Goal: Task Accomplishment & Management: Complete application form

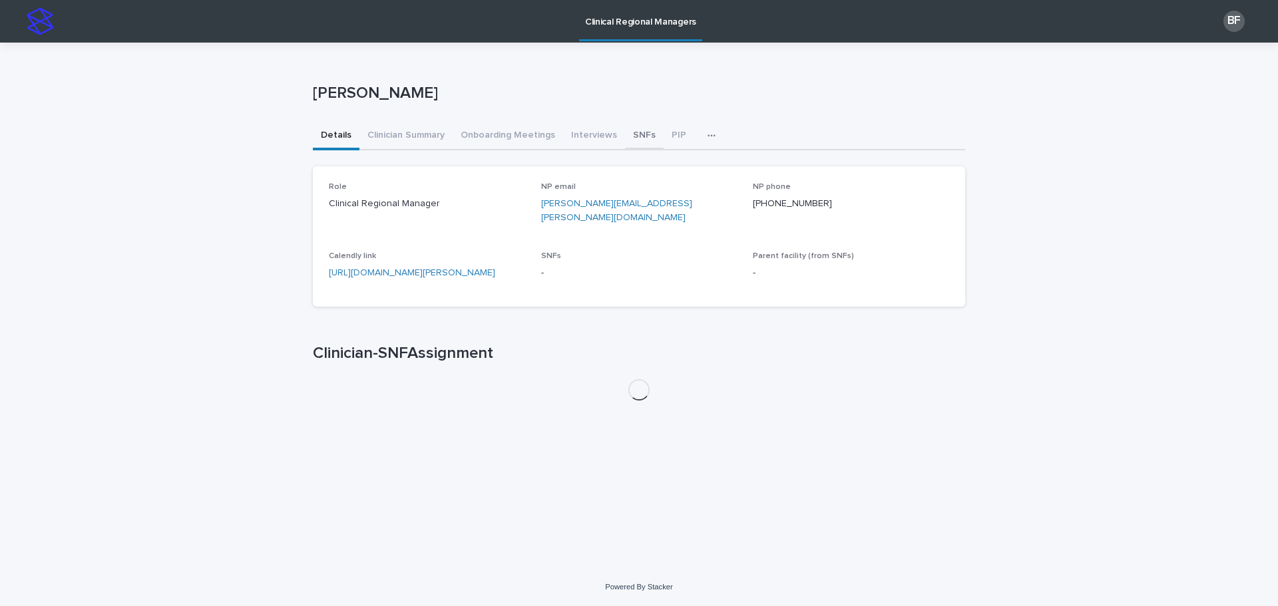
click at [628, 134] on button "SNFs" at bounding box center [644, 136] width 39 height 28
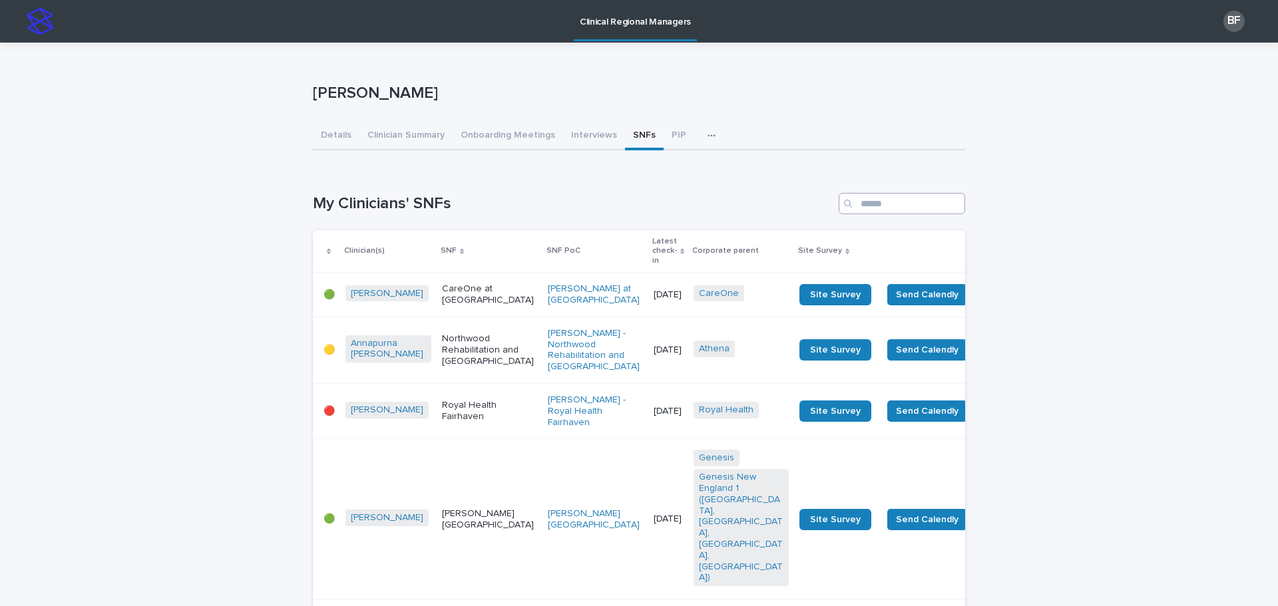
click at [892, 206] on input "Search" at bounding box center [902, 203] width 126 height 21
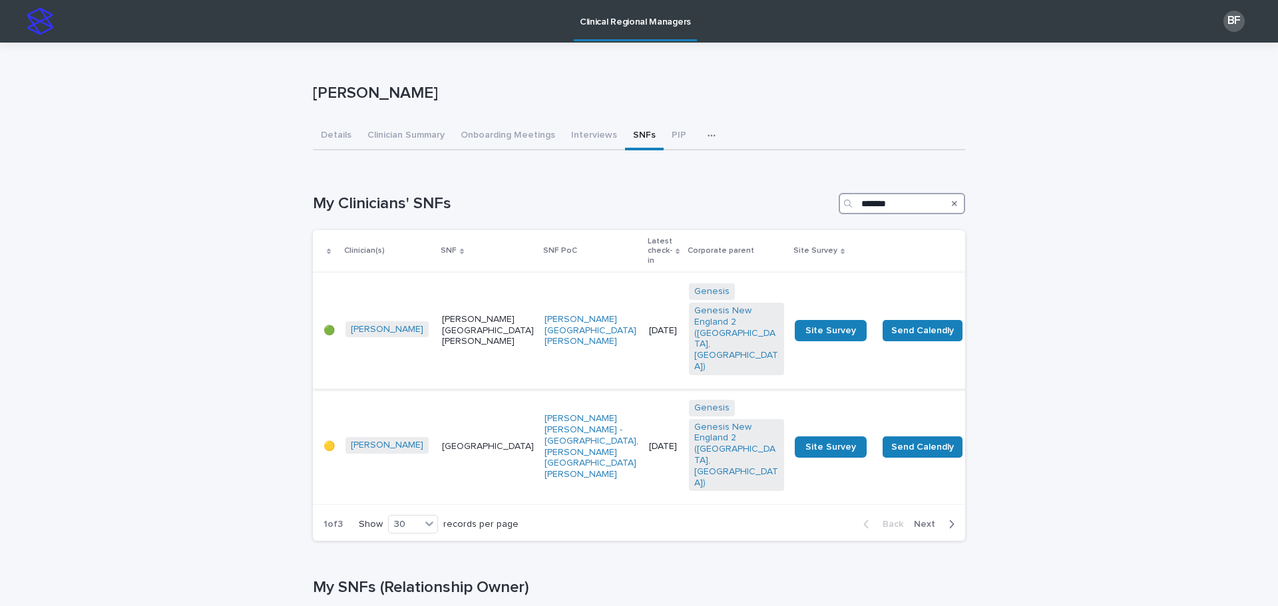
type input "*******"
click at [442, 314] on p "[PERSON_NAME][GEOGRAPHIC_DATA][PERSON_NAME]" at bounding box center [488, 330] width 92 height 33
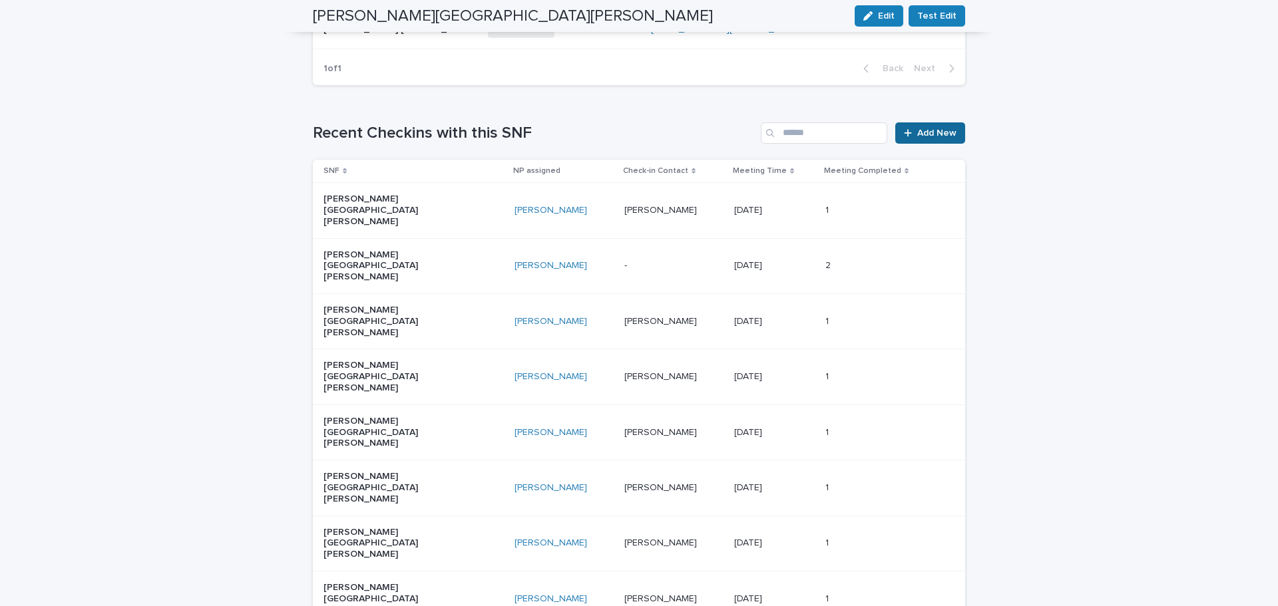
click at [925, 122] on link "Add New" at bounding box center [930, 132] width 70 height 21
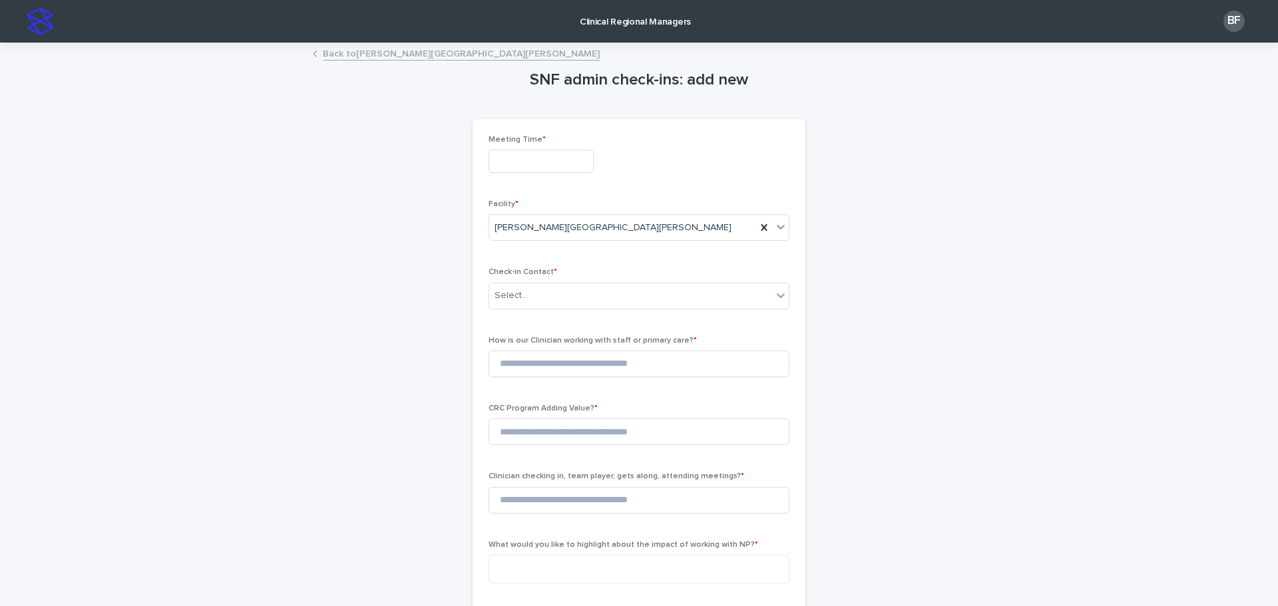
click at [516, 169] on input "text" at bounding box center [541, 161] width 105 height 23
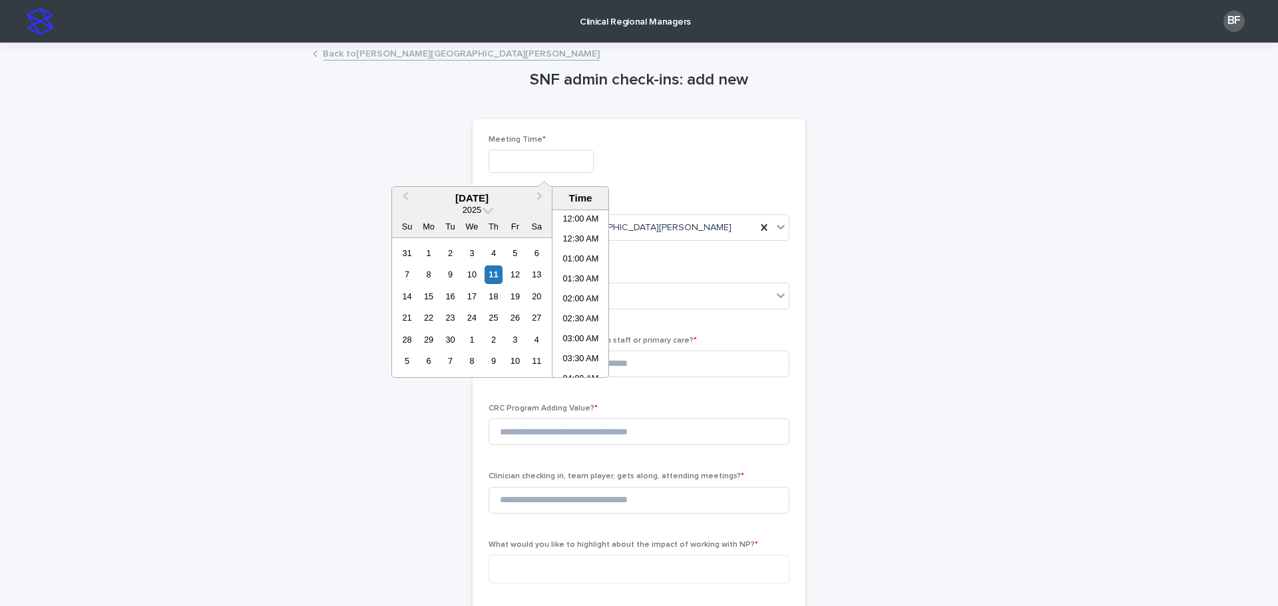
scroll to position [466, 0]
click at [490, 278] on div "11" at bounding box center [494, 275] width 18 height 18
click at [574, 294] on li "01:30 PM" at bounding box center [580, 294] width 57 height 20
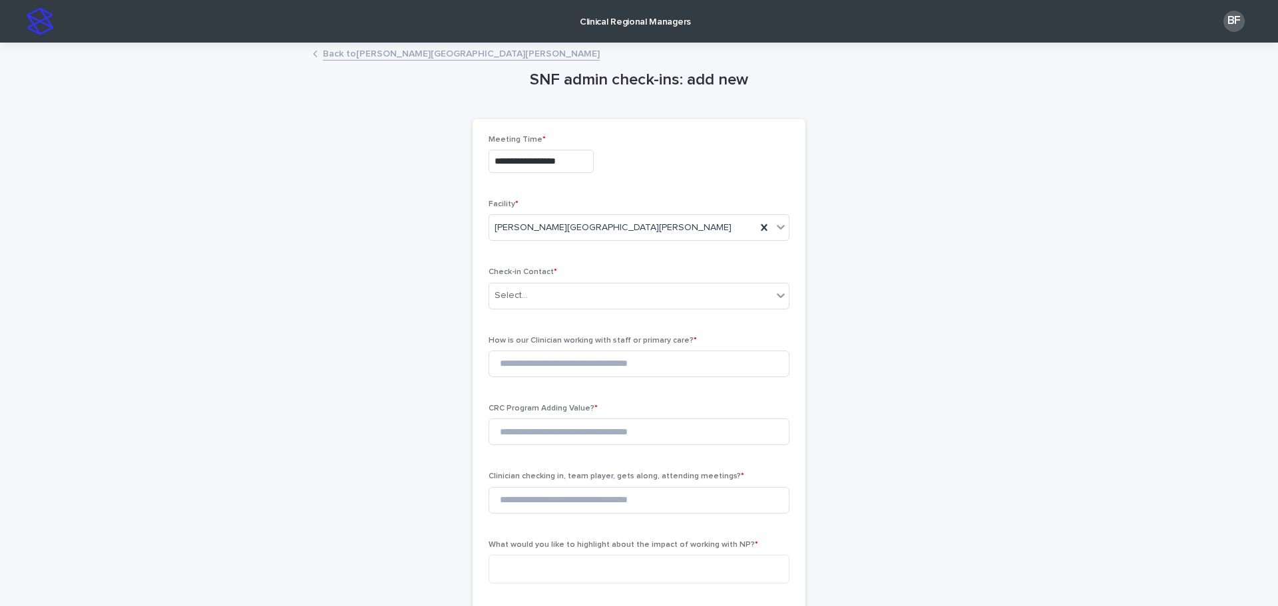
type input "**********"
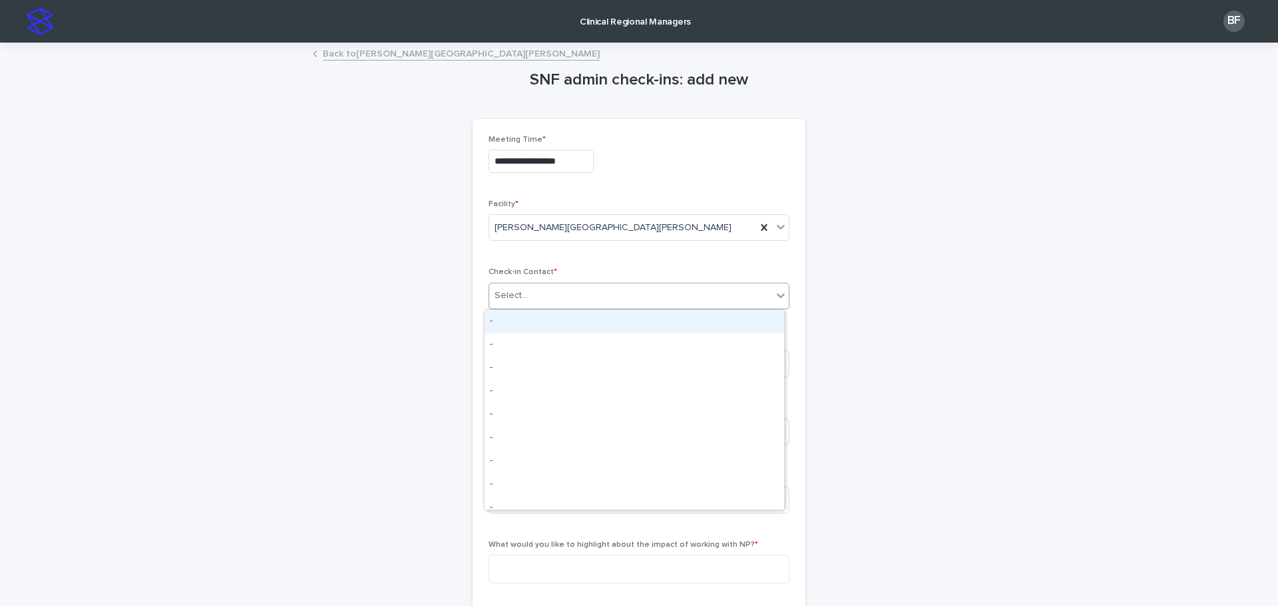
click at [535, 294] on div "Select..." at bounding box center [630, 296] width 283 height 22
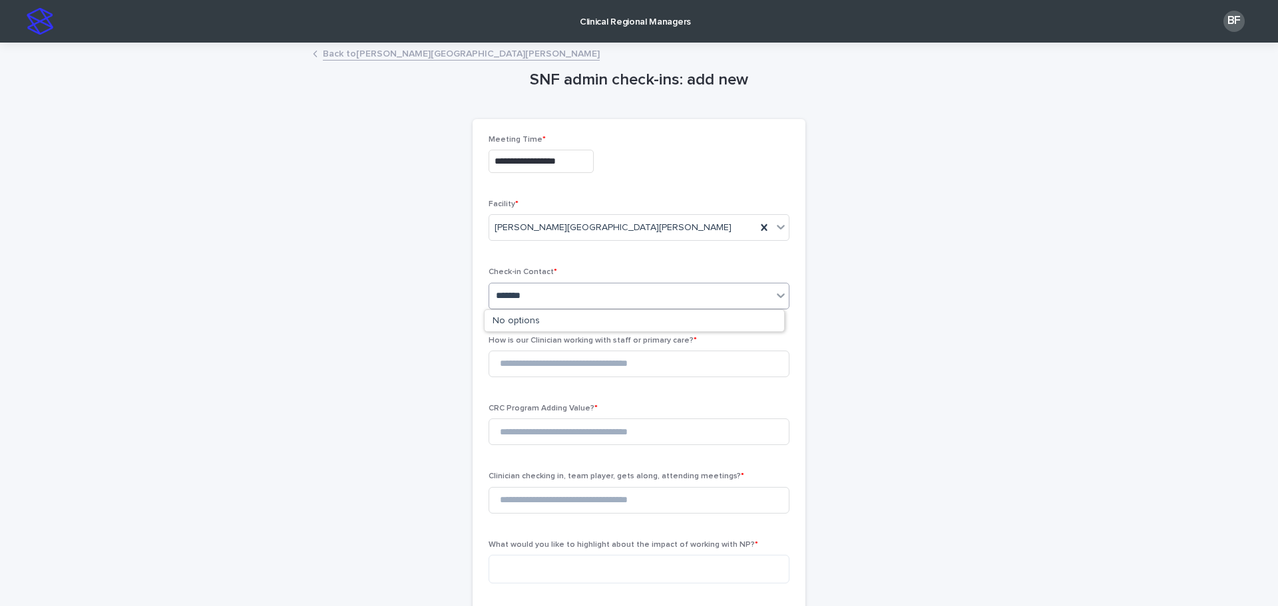
type input "********"
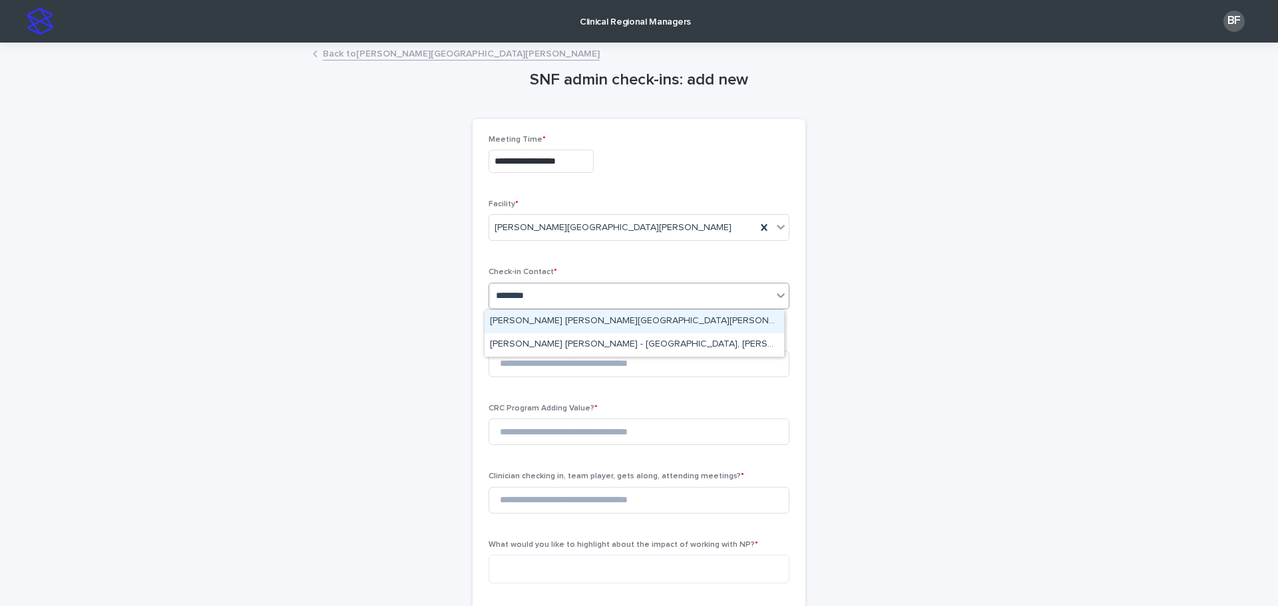
click at [551, 320] on div "Smit Patel - Hackett Hill Center" at bounding box center [635, 321] width 300 height 23
click at [531, 363] on input at bounding box center [639, 364] width 301 height 27
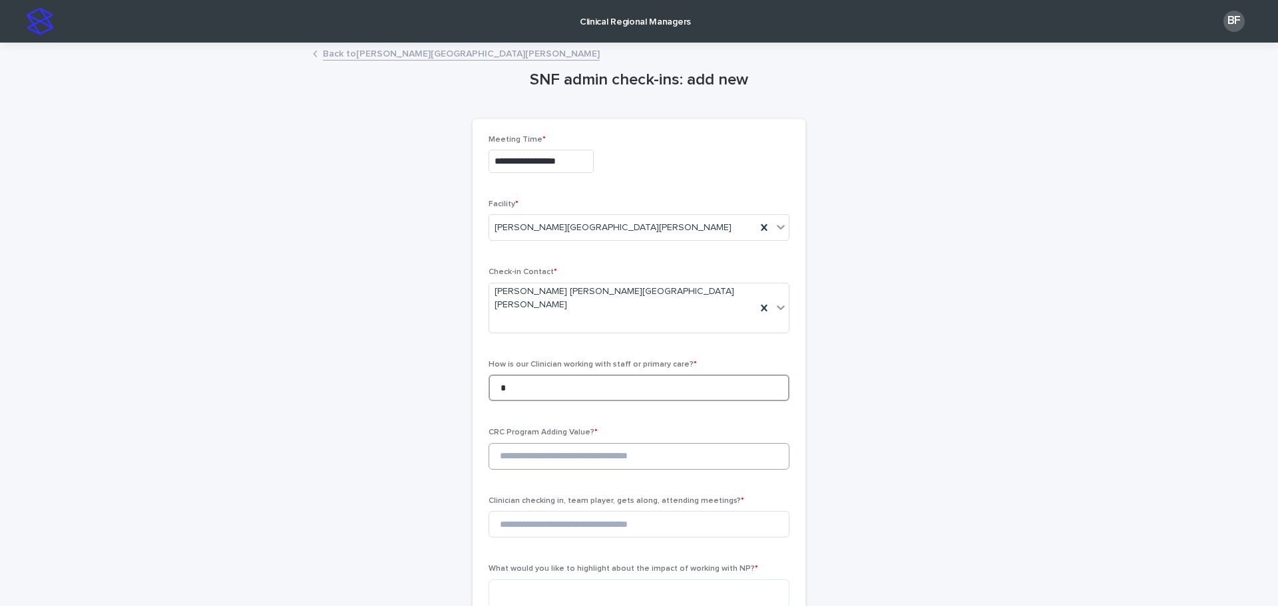
type input "*"
click at [507, 443] on input at bounding box center [639, 456] width 301 height 27
type input "*"
click at [521, 511] on input at bounding box center [639, 524] width 301 height 27
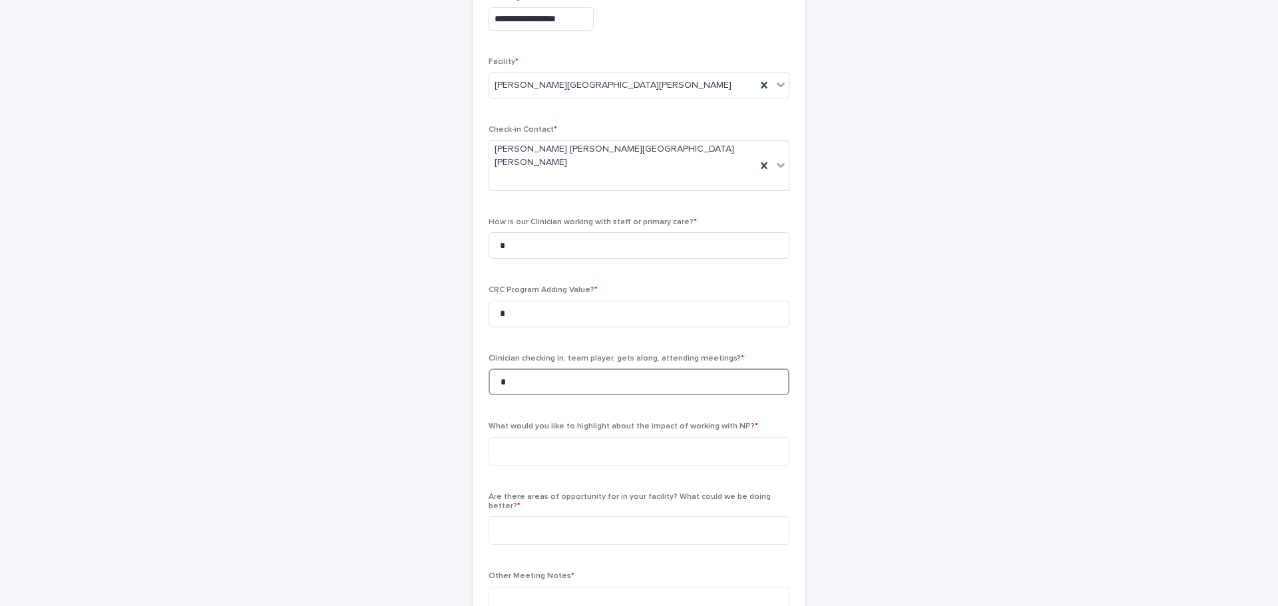
scroll to position [200, 0]
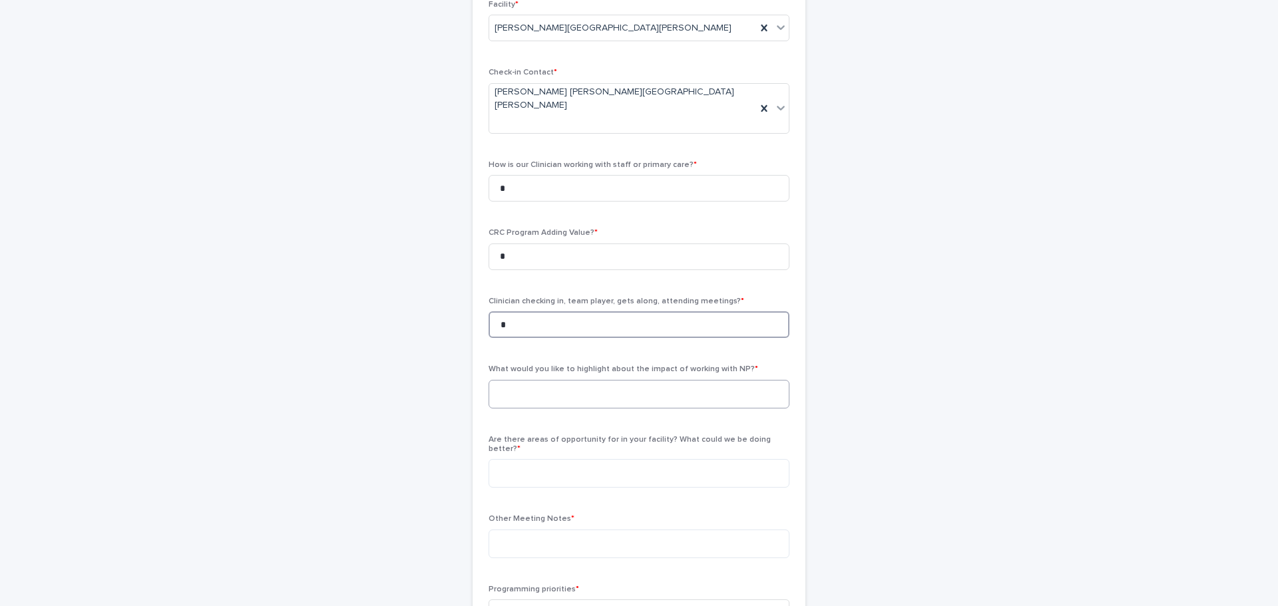
type input "*"
click at [555, 380] on textarea at bounding box center [639, 394] width 301 height 29
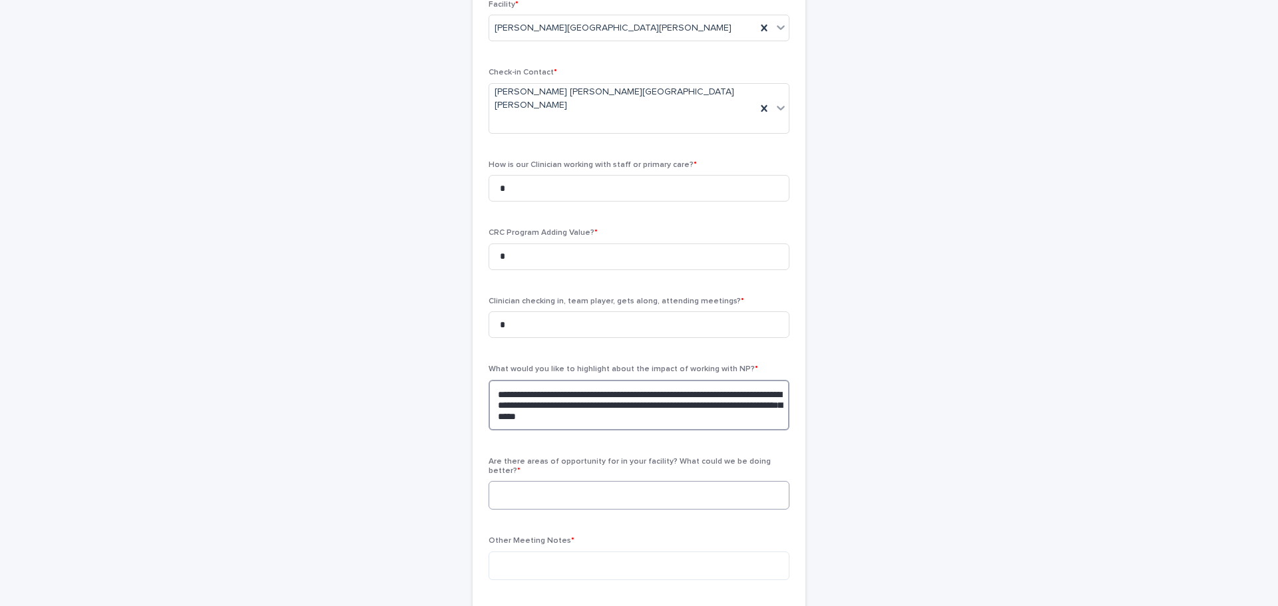
type textarea "**********"
click at [559, 481] on textarea at bounding box center [639, 495] width 301 height 29
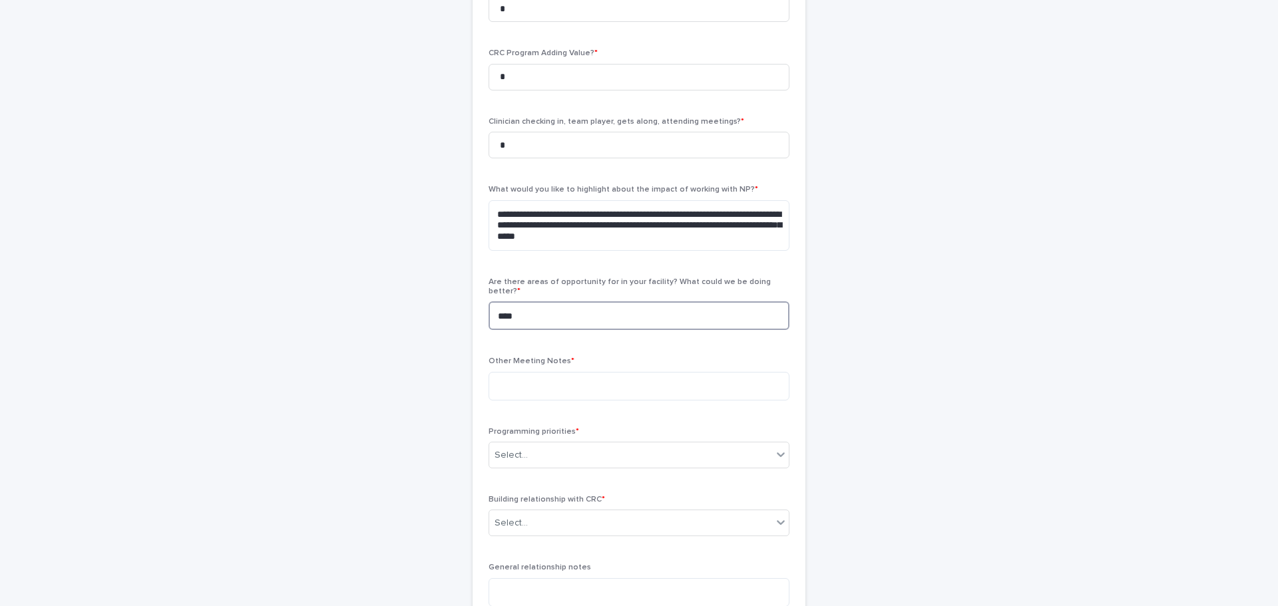
scroll to position [399, 0]
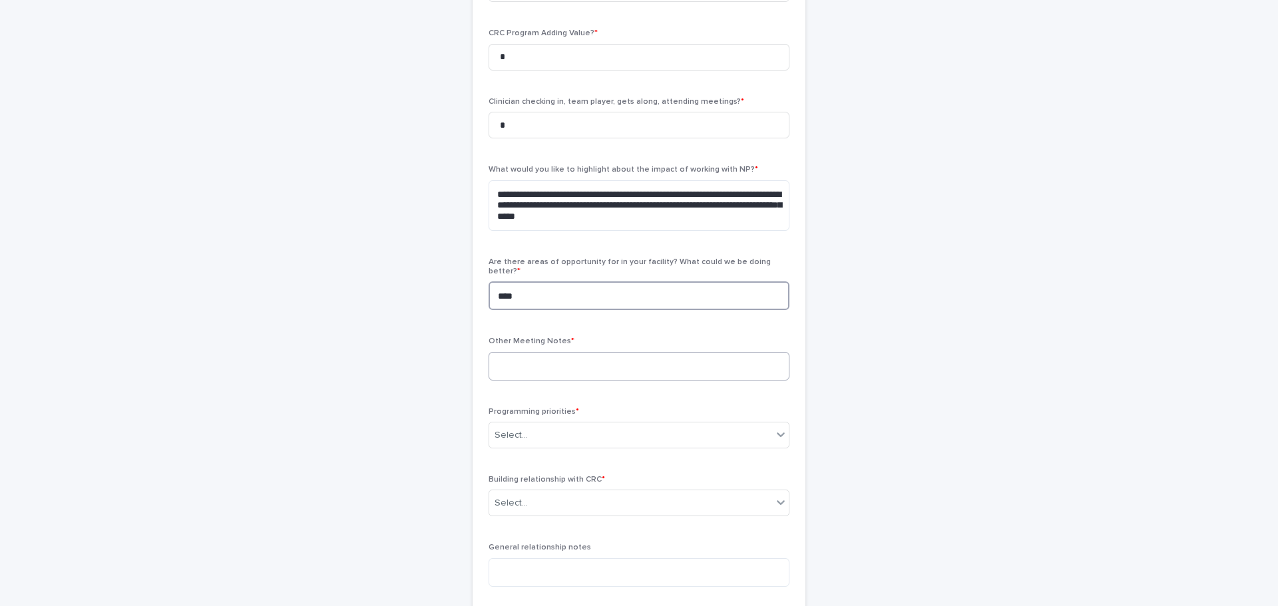
type textarea "***"
click at [582, 352] on textarea at bounding box center [639, 366] width 301 height 29
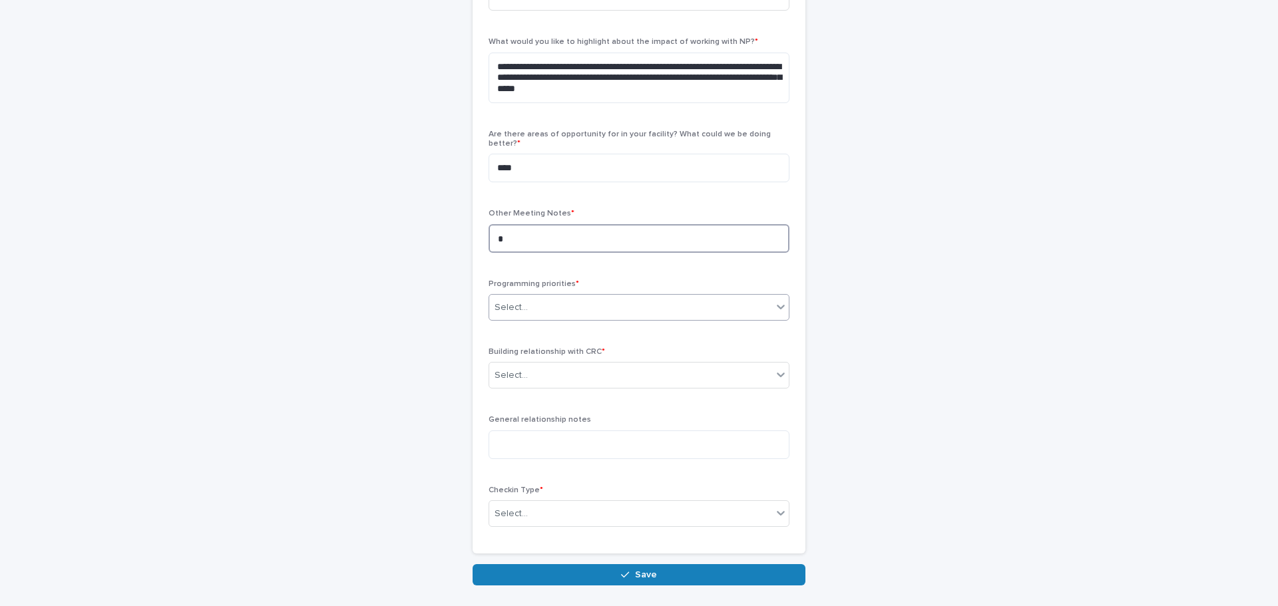
scroll to position [577, 0]
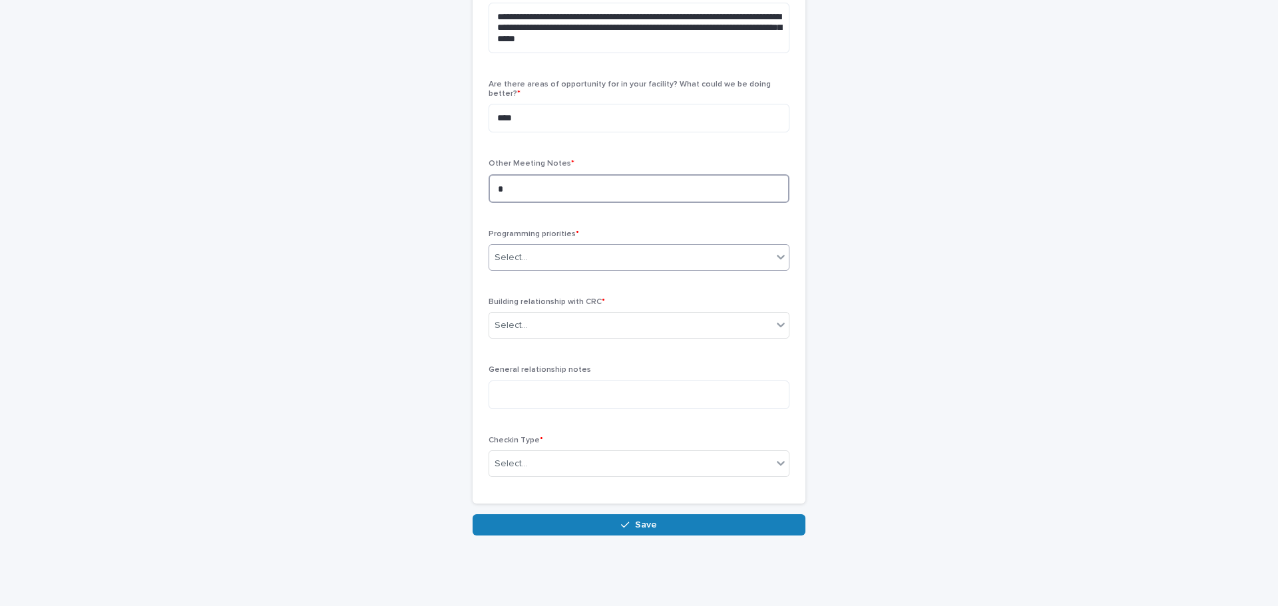
type textarea "*"
click at [541, 247] on div "Select..." at bounding box center [630, 258] width 283 height 22
click at [529, 246] on div "PM&R services" at bounding box center [635, 249] width 300 height 23
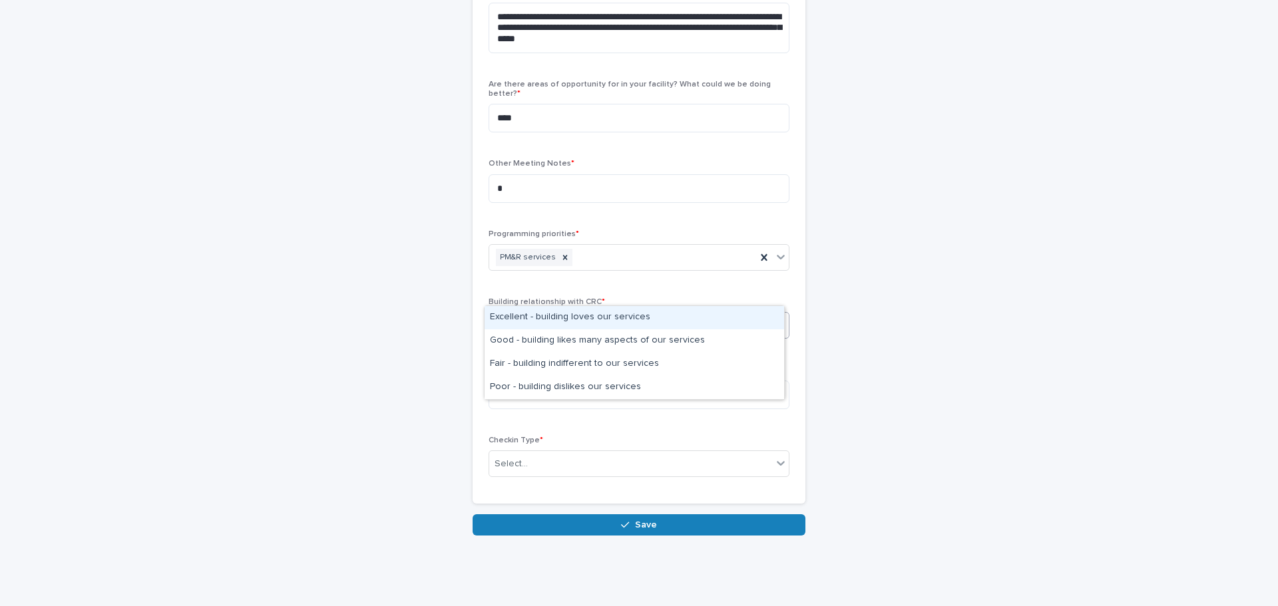
click at [533, 315] on div "Select..." at bounding box center [630, 326] width 283 height 22
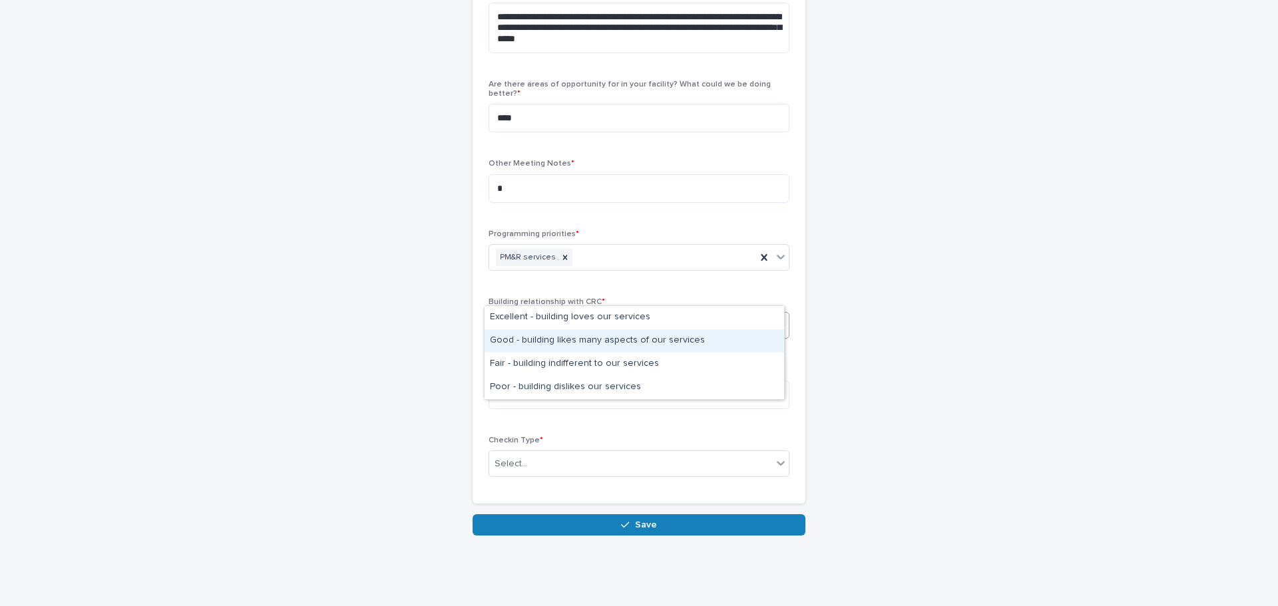
click at [526, 339] on div "Good - building likes many aspects of our services" at bounding box center [635, 340] width 300 height 23
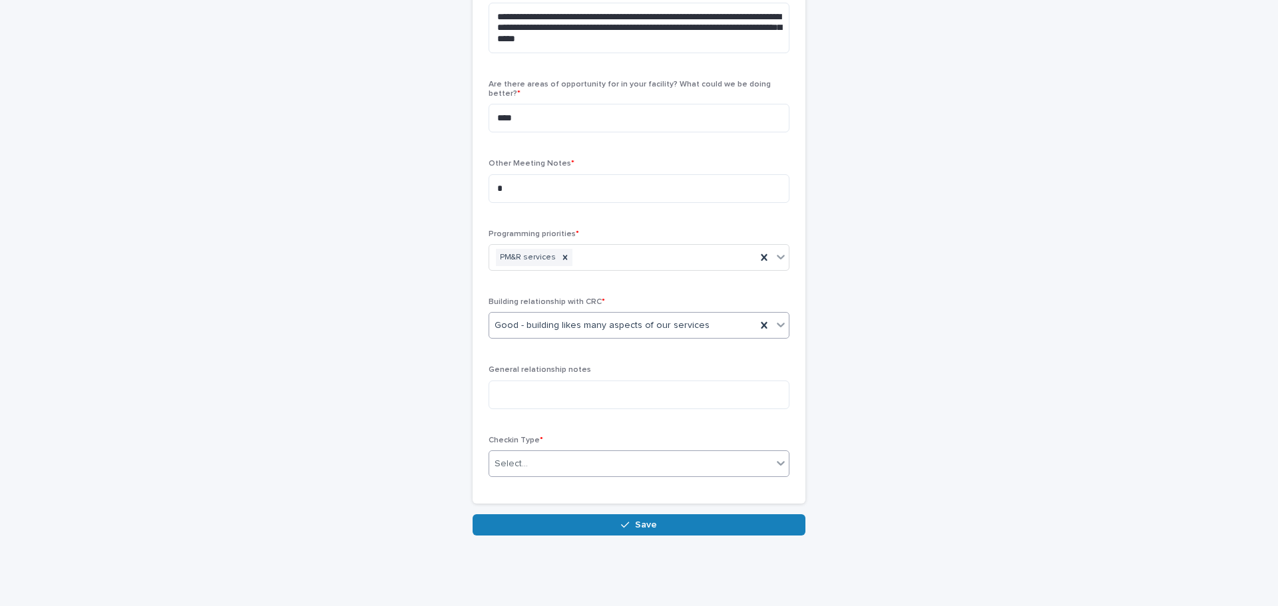
click at [532, 453] on div "Select..." at bounding box center [630, 464] width 283 height 22
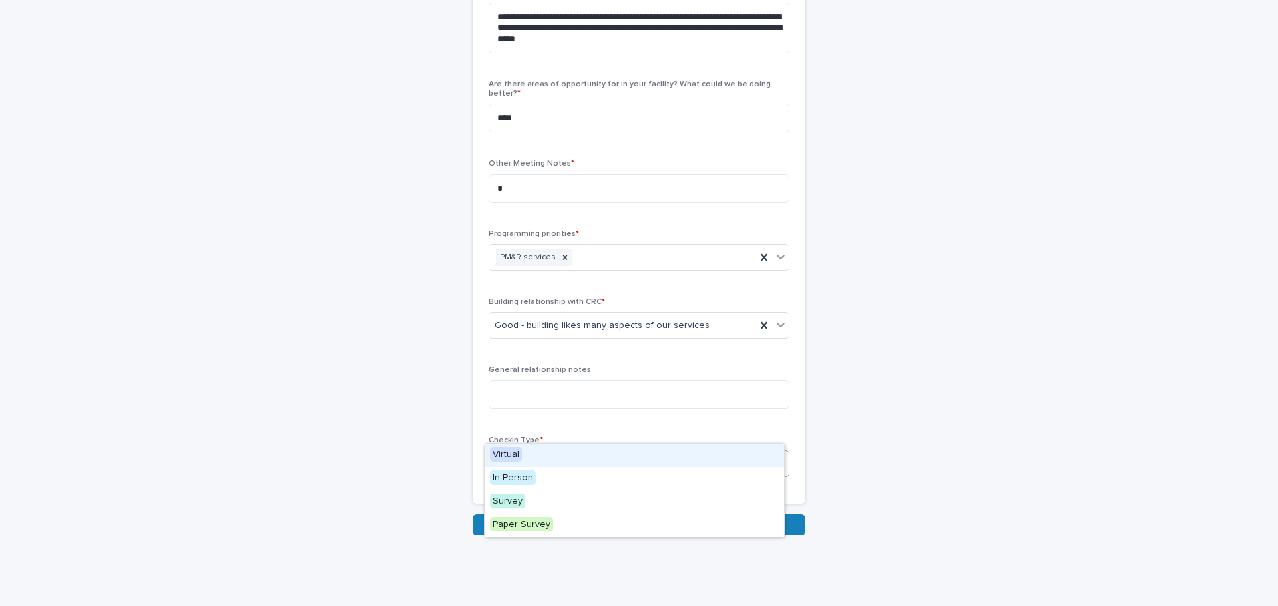
click at [531, 457] on div "Virtual" at bounding box center [635, 455] width 300 height 23
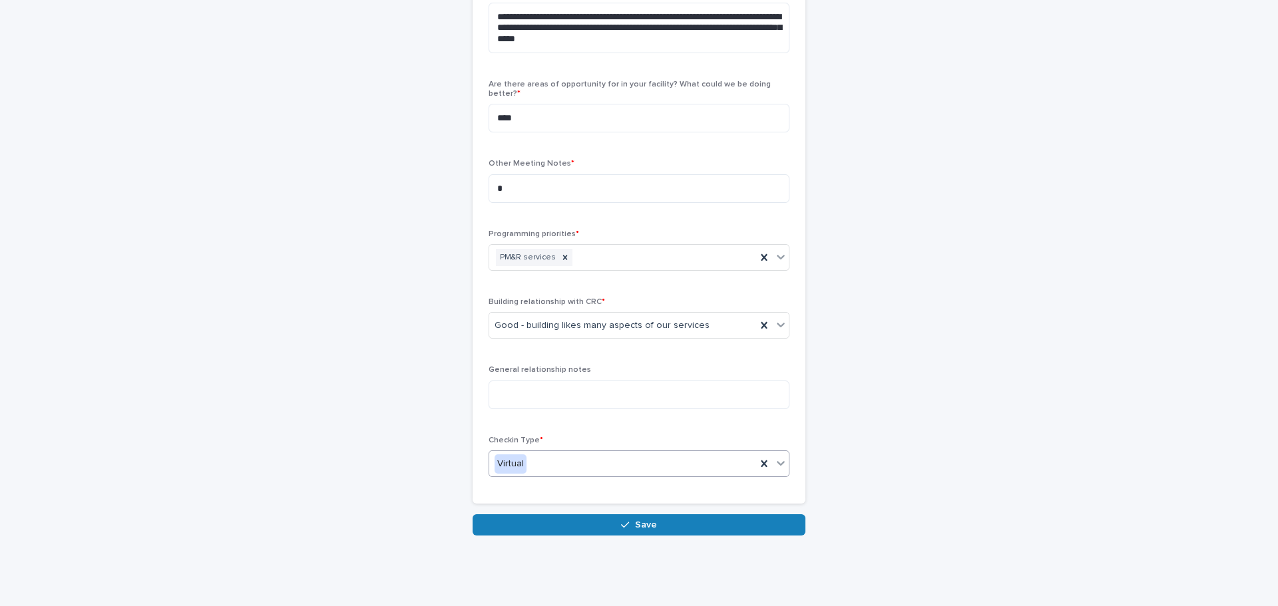
click at [574, 515] on button "Save" at bounding box center [639, 525] width 333 height 21
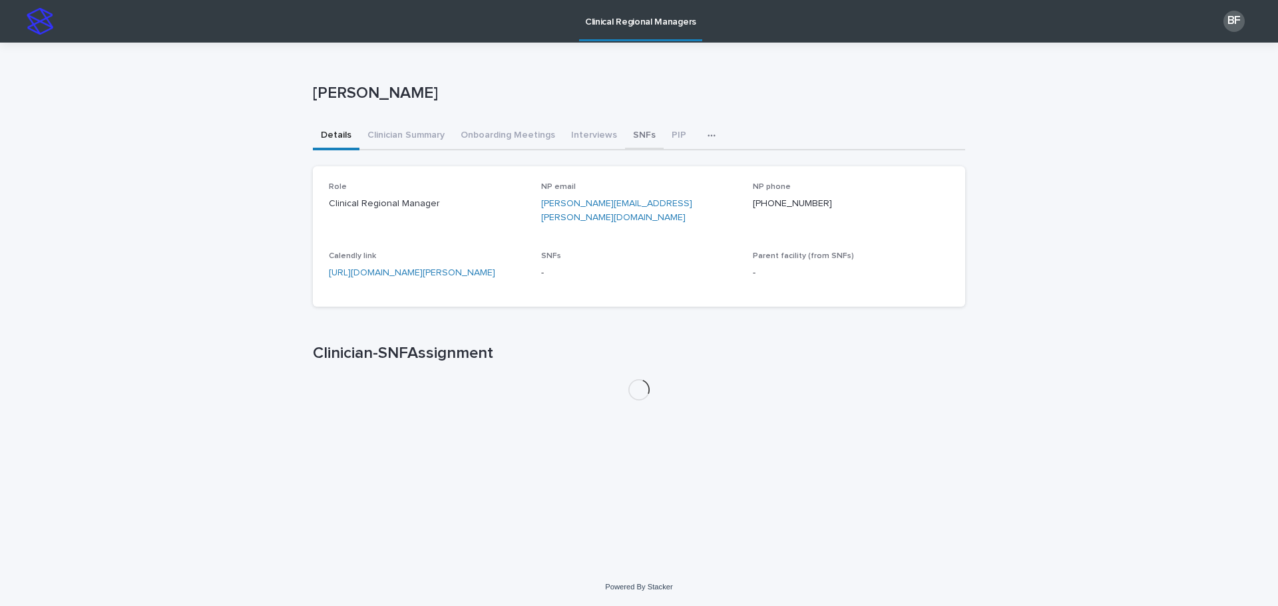
click at [640, 132] on button "SNFs" at bounding box center [644, 136] width 39 height 28
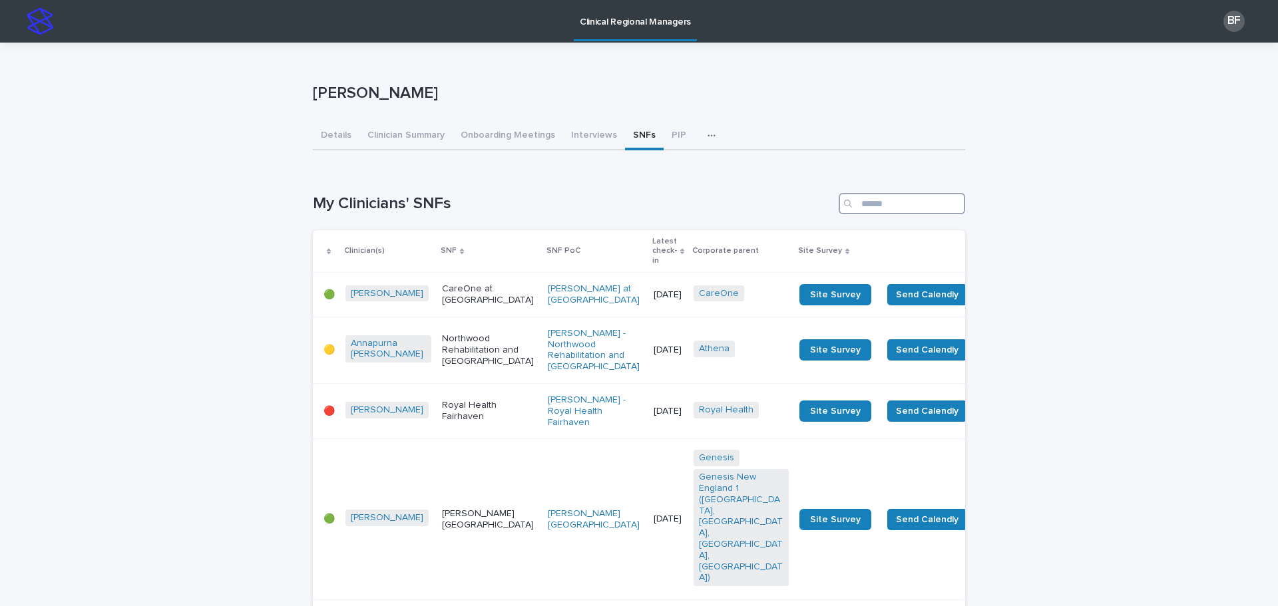
click at [865, 204] on input "Search" at bounding box center [902, 203] width 126 height 21
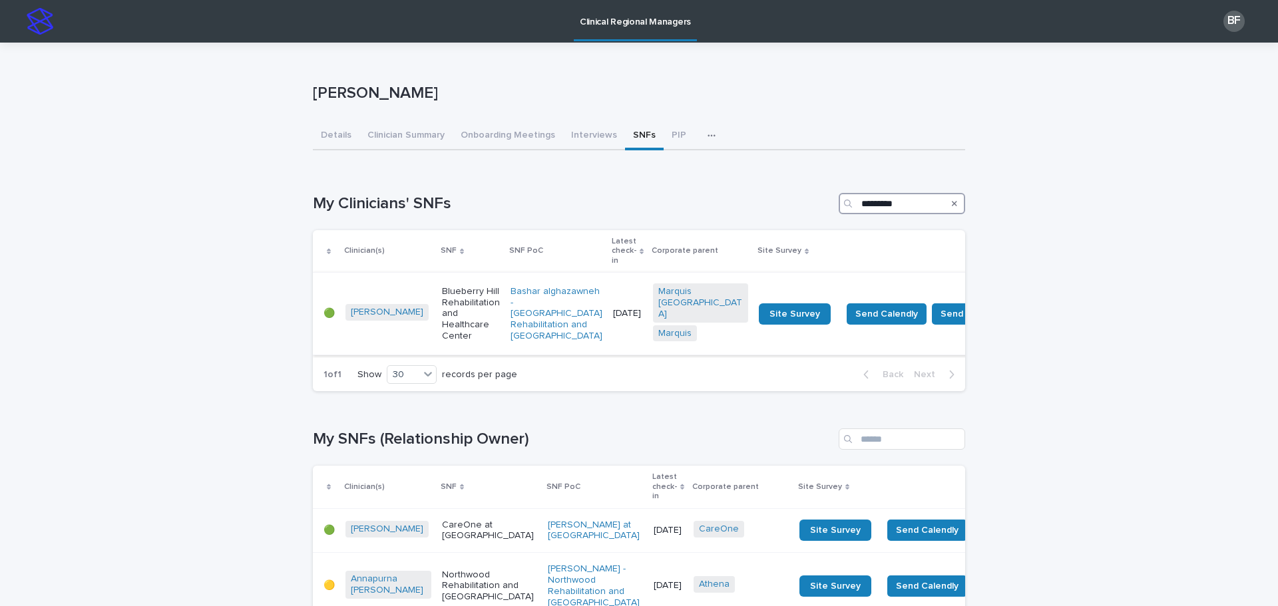
type input "*********"
click at [442, 307] on p "Blueberry Hill Rehabilitation and Healthcare Center" at bounding box center [471, 314] width 58 height 56
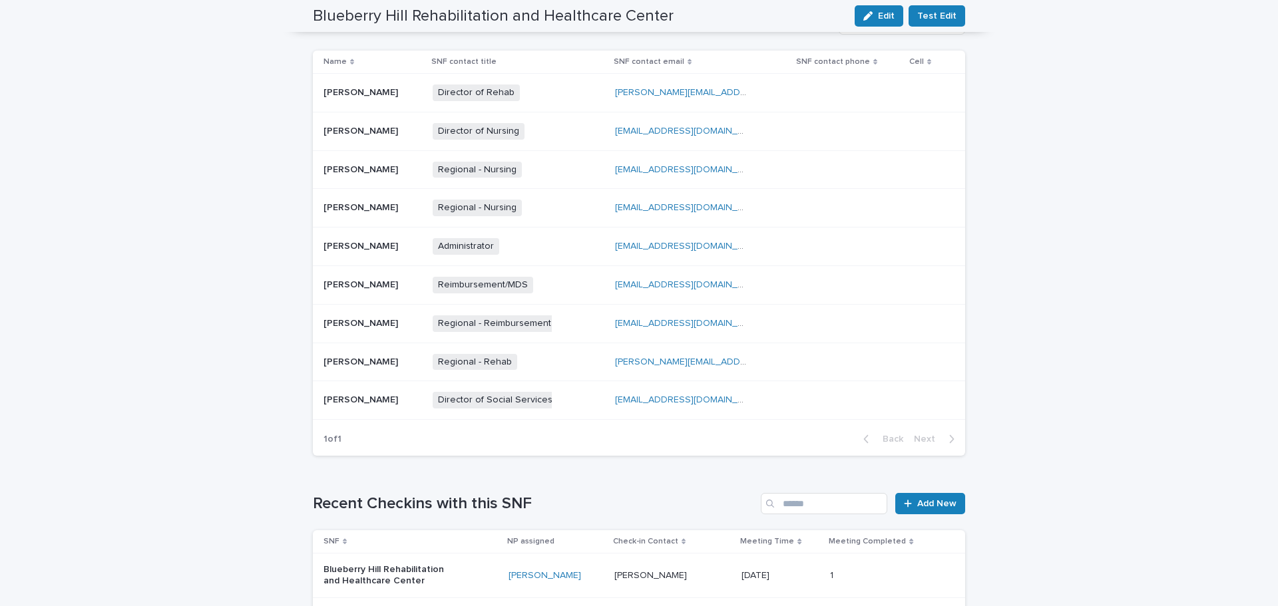
scroll to position [466, 0]
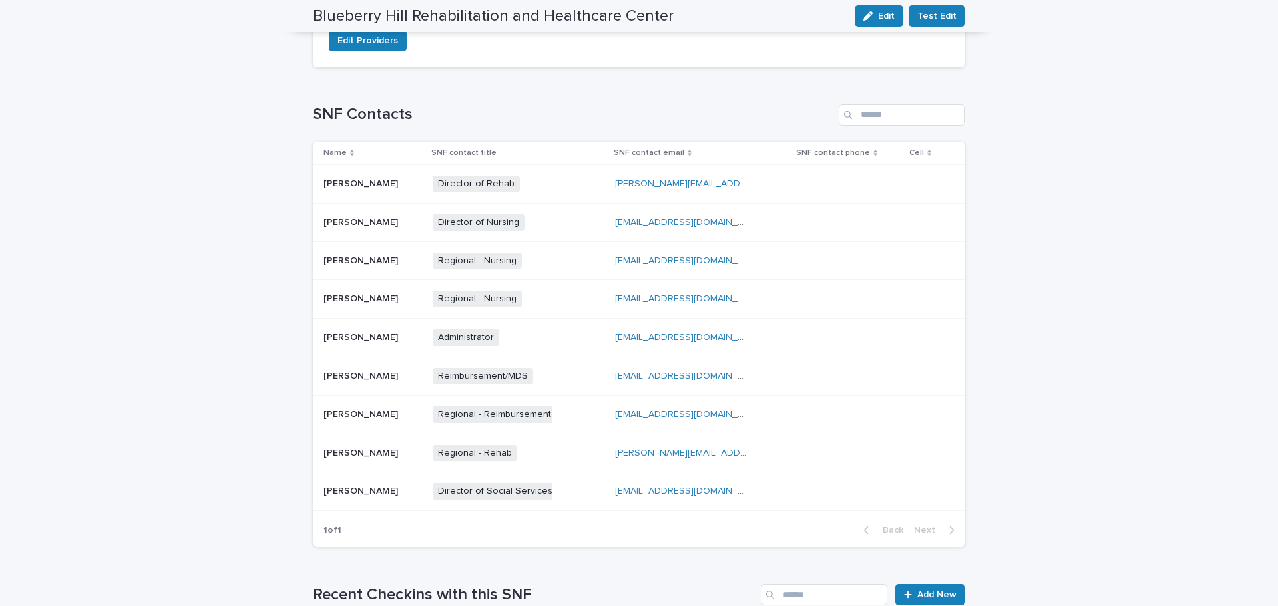
click at [552, 329] on div "Administrator + 0" at bounding box center [499, 337] width 133 height 17
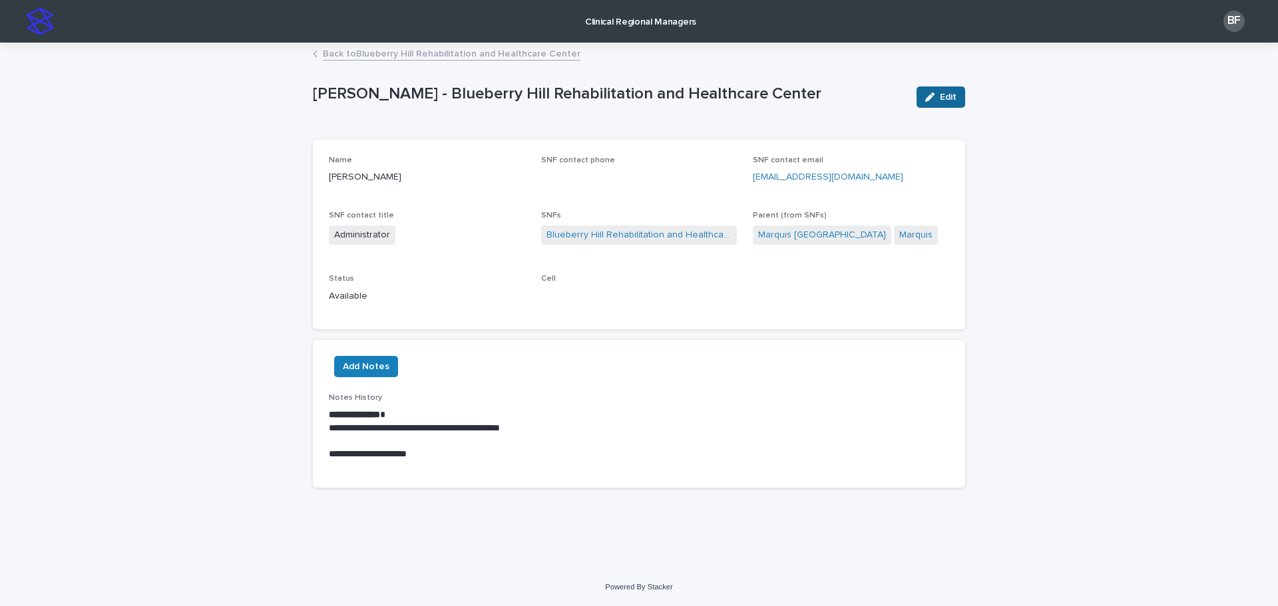
click at [937, 96] on div "button" at bounding box center [932, 97] width 15 height 9
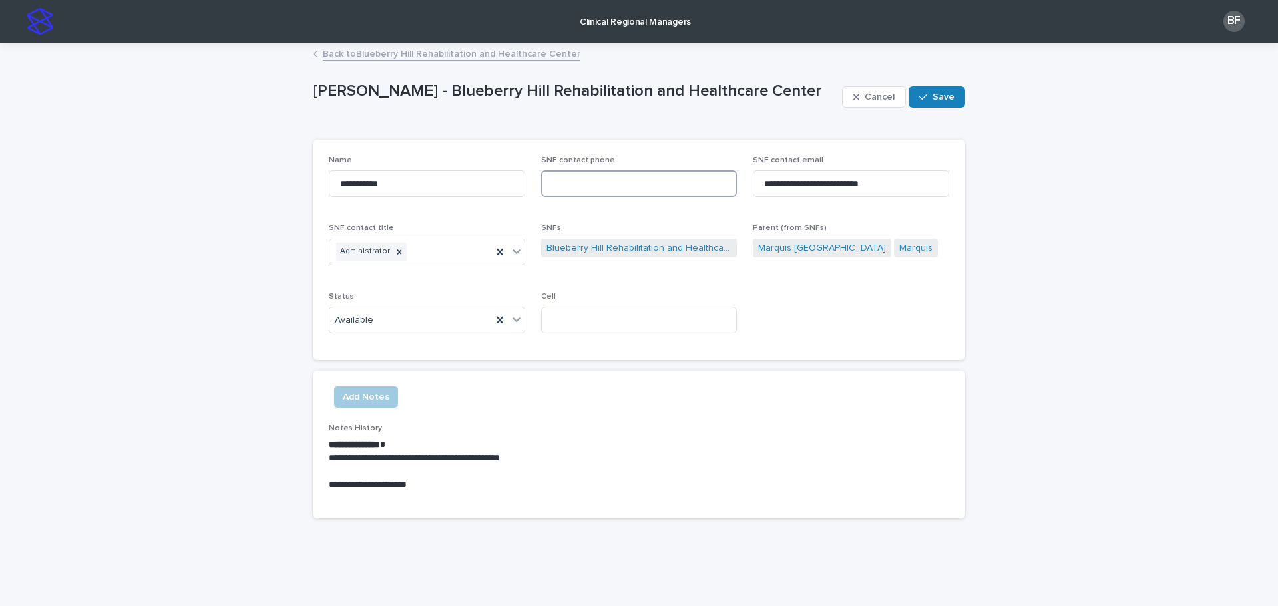
click at [588, 190] on input at bounding box center [639, 183] width 196 height 27
paste input "**********"
type input "**********"
click at [939, 89] on button "Save" at bounding box center [937, 97] width 57 height 21
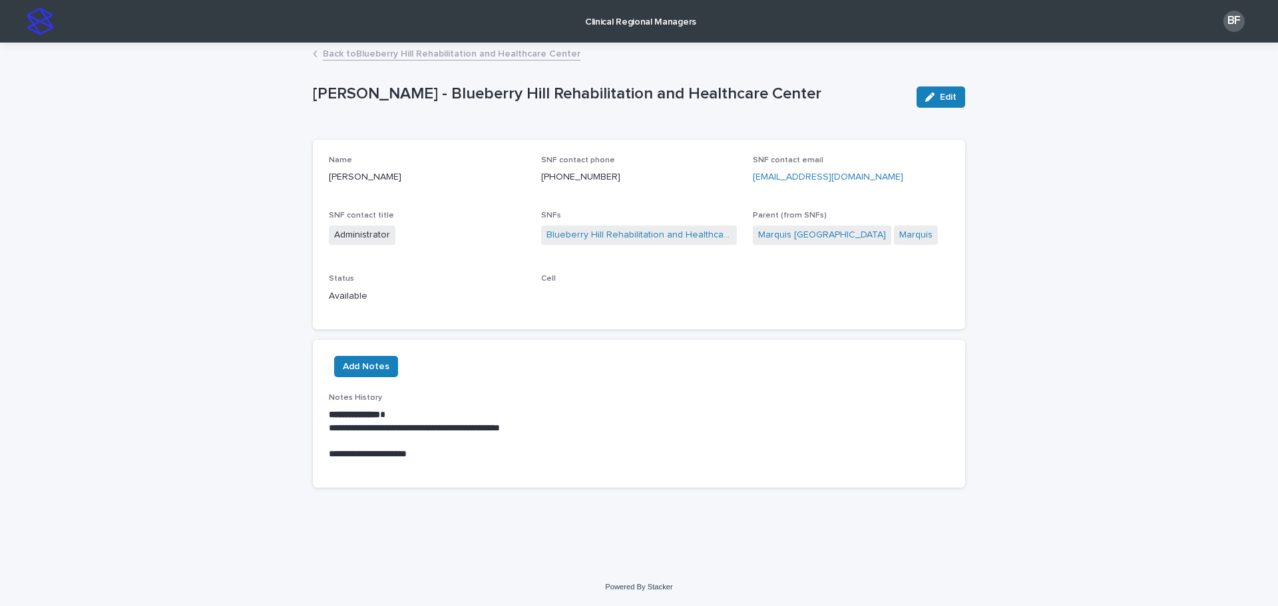
click at [451, 50] on link "Back to [GEOGRAPHIC_DATA] Rehabilitation and [GEOGRAPHIC_DATA]" at bounding box center [452, 52] width 258 height 15
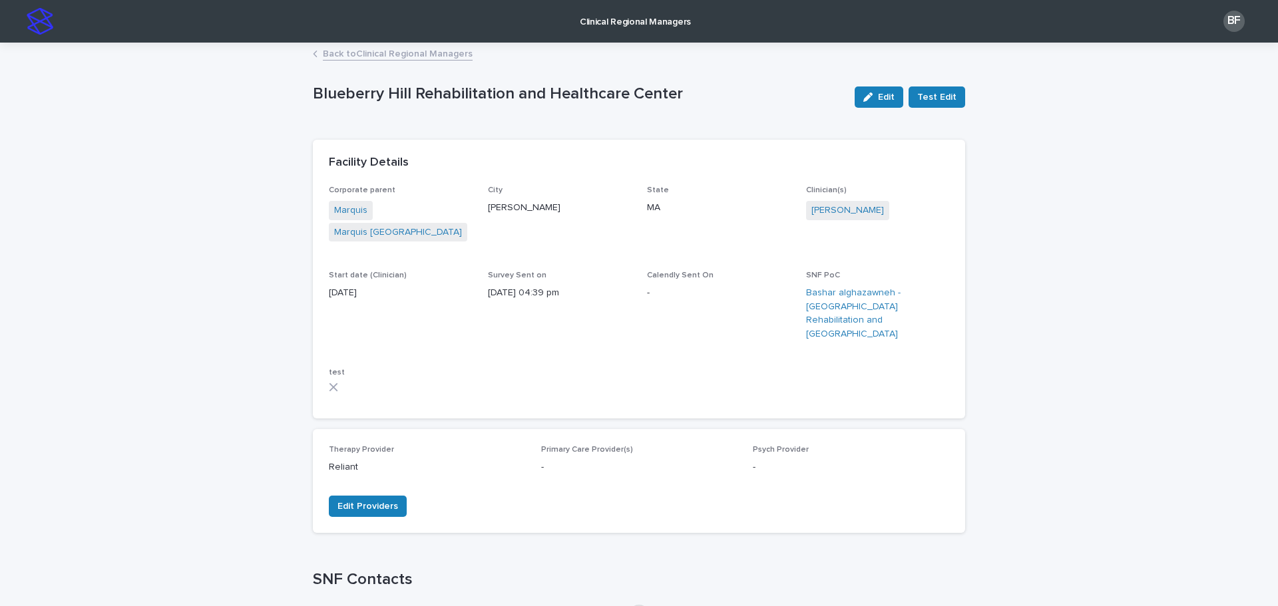
click at [614, 19] on p "Clinical Regional Managers" at bounding box center [635, 14] width 111 height 28
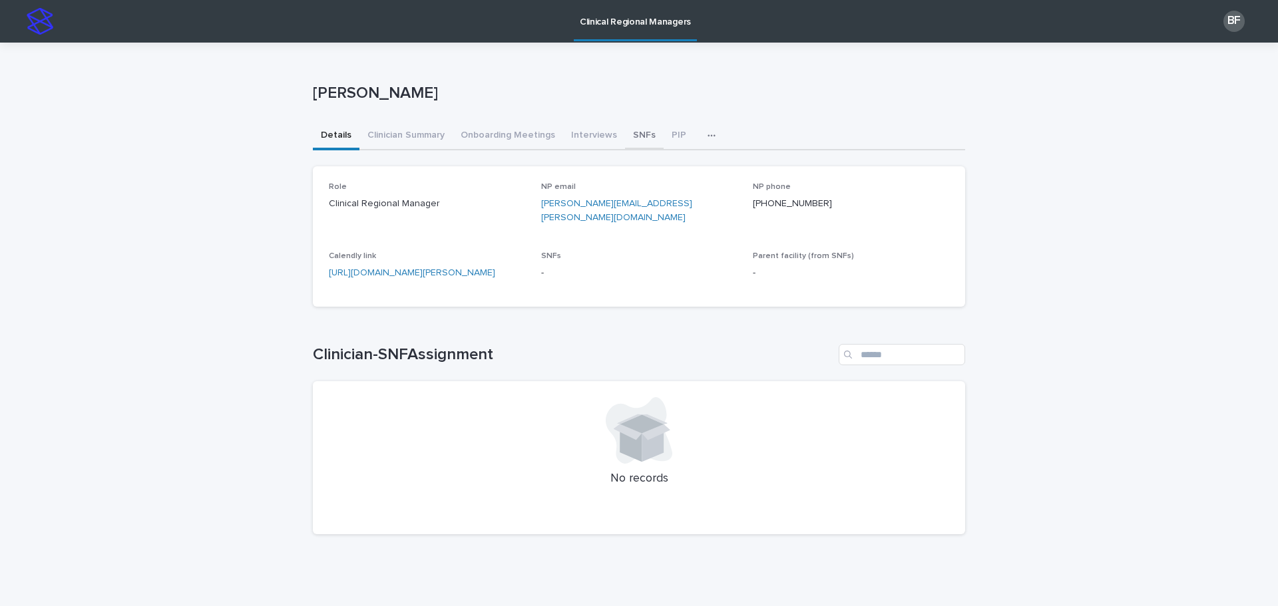
click at [628, 133] on button "SNFs" at bounding box center [644, 136] width 39 height 28
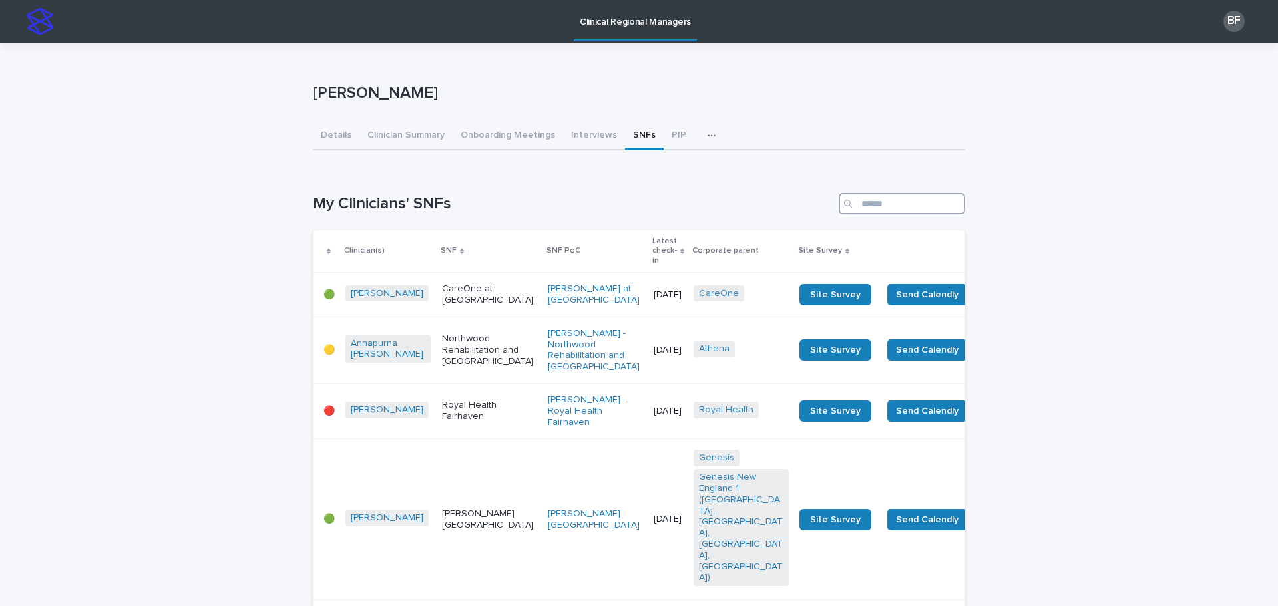
click at [879, 204] on input "Search" at bounding box center [902, 203] width 126 height 21
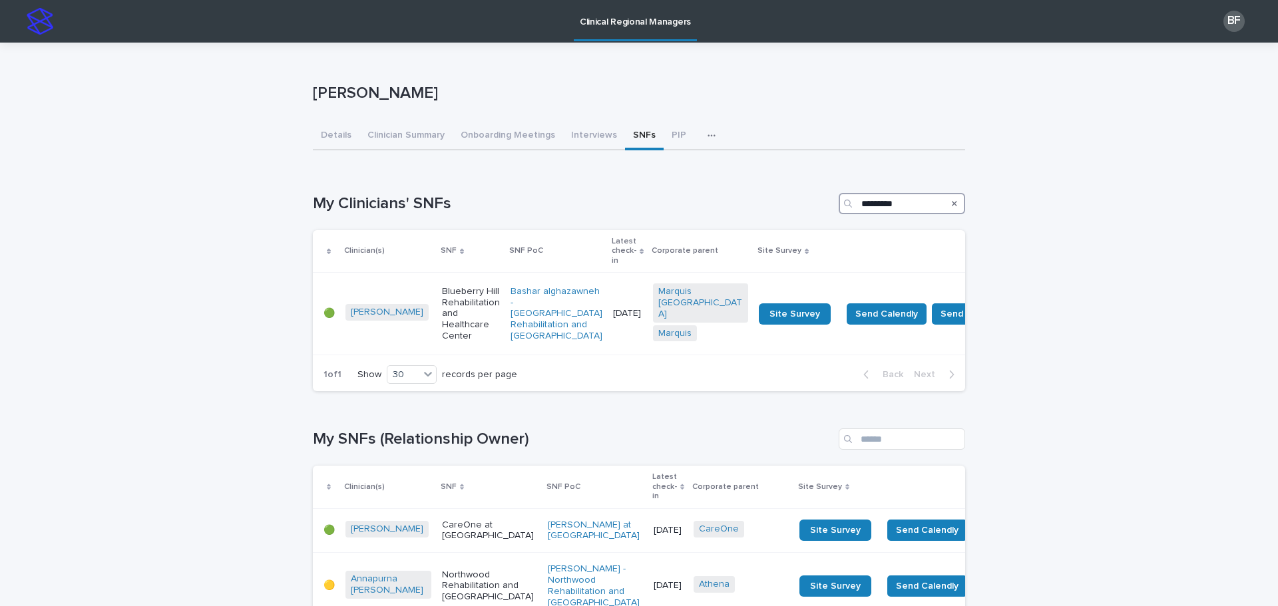
type input "*********"
click at [450, 284] on div "Blueberry Hill Rehabilitation and Healthcare Center" at bounding box center [471, 313] width 58 height 59
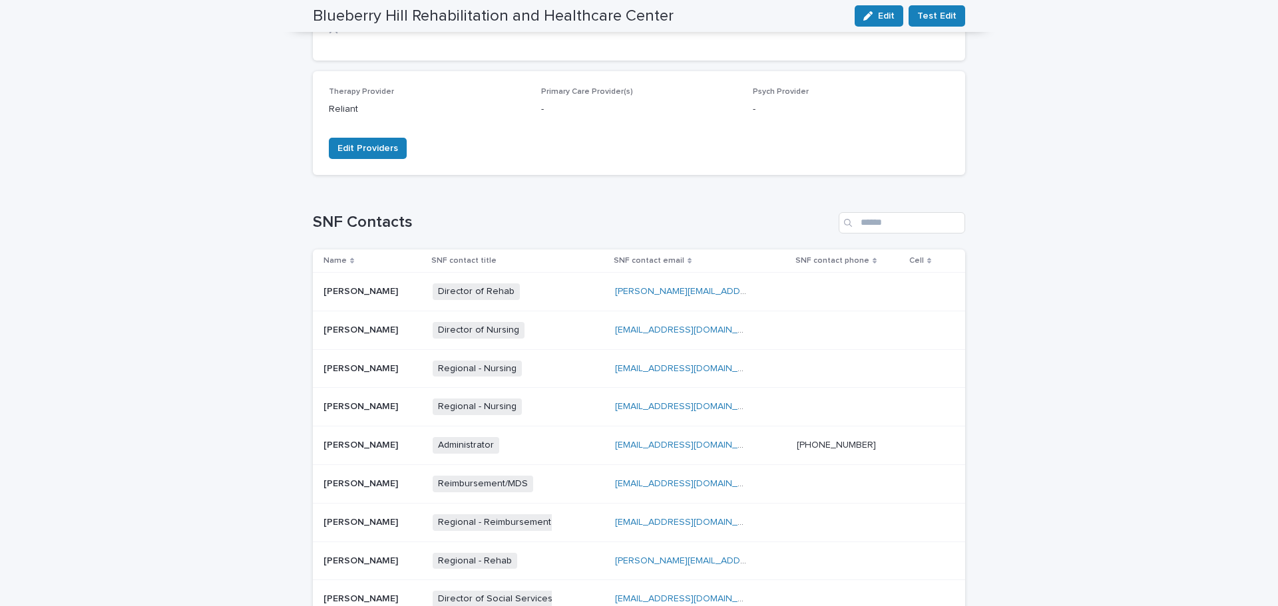
scroll to position [466, 0]
